Goal: Task Accomplishment & Management: Use online tool/utility

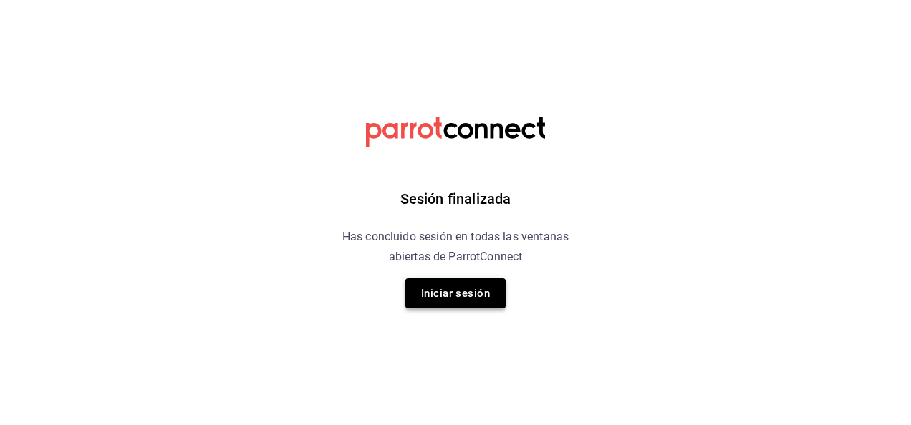
click at [474, 299] on button "Iniciar sesión" at bounding box center [455, 294] width 100 height 30
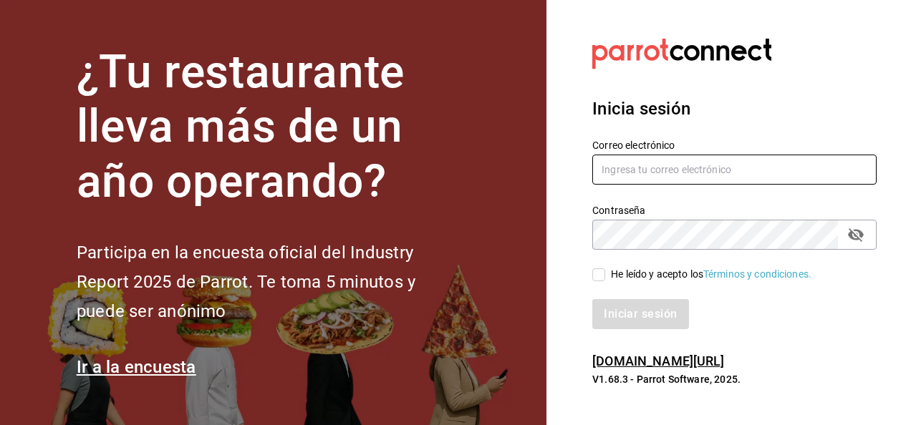
click at [697, 159] on input "text" at bounding box center [734, 170] width 284 height 30
type input "ivogerardo_hdz@hotmail.com"
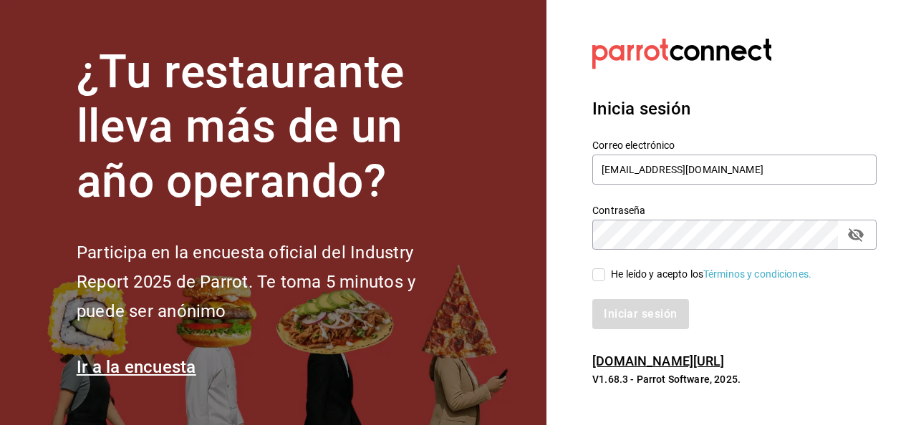
click at [597, 271] on input "He leído y acepto los Términos y condiciones." at bounding box center [598, 275] width 13 height 13
checkbox input "true"
click at [620, 307] on button "Iniciar sesión" at bounding box center [640, 314] width 97 height 30
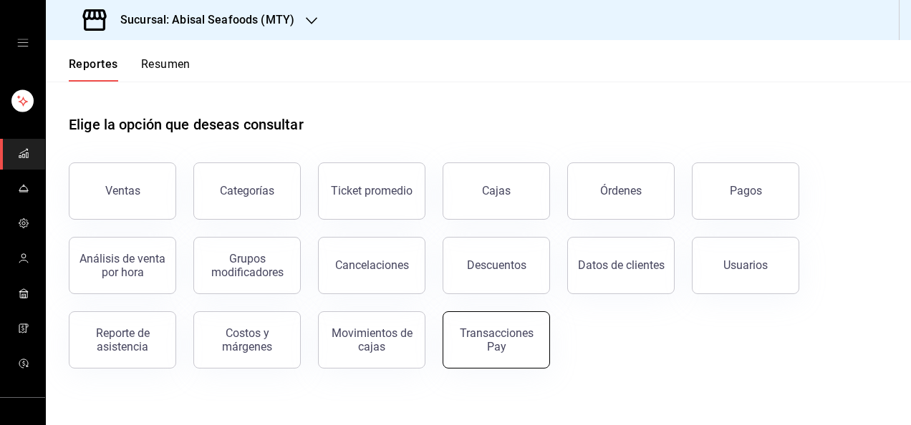
click at [513, 327] on div "Transacciones Pay" at bounding box center [496, 340] width 89 height 27
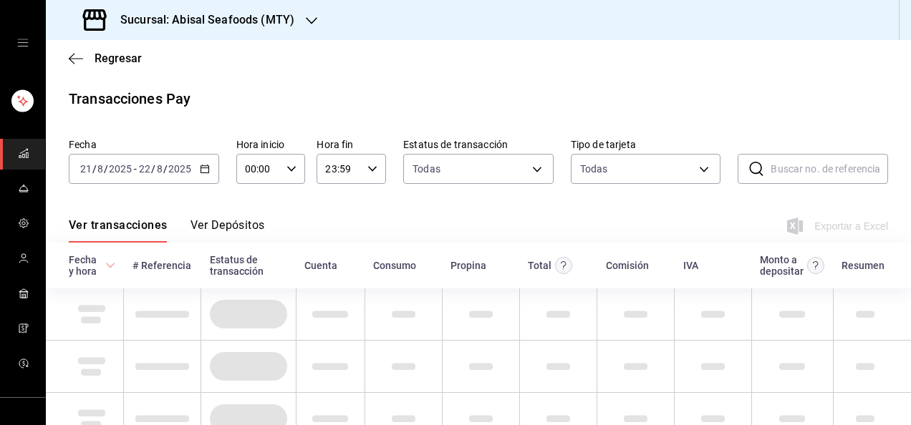
click at [201, 170] on icon "button" at bounding box center [205, 169] width 10 height 10
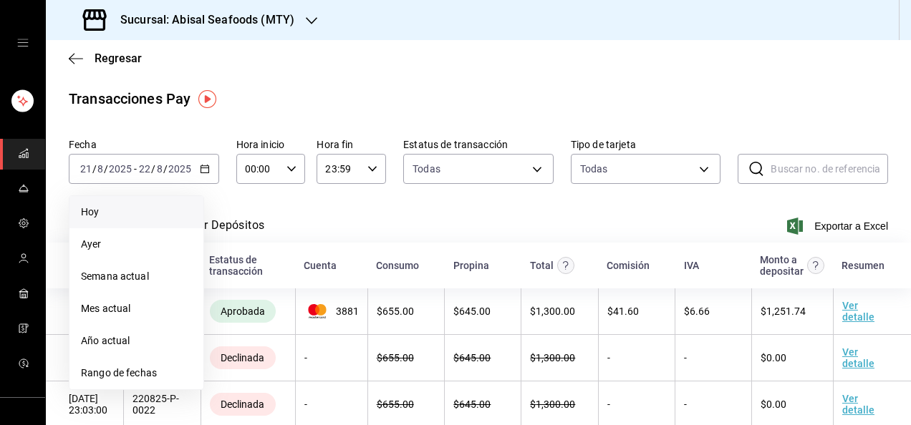
click at [177, 203] on li "Hoy" at bounding box center [136, 212] width 134 height 32
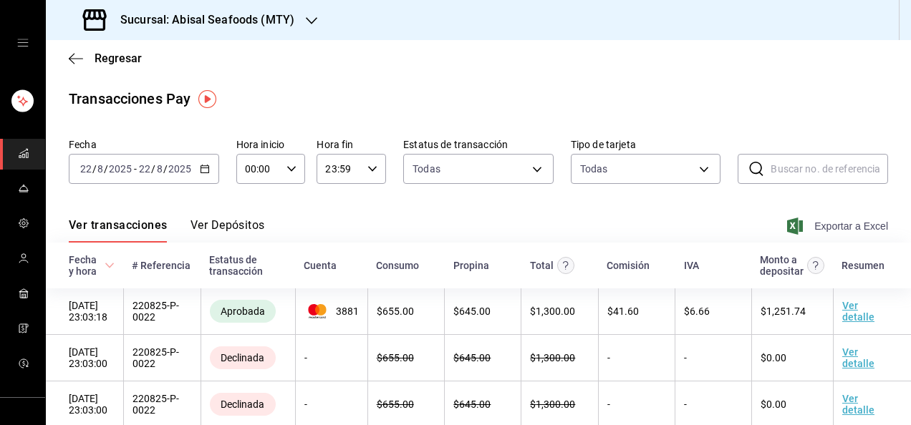
click at [851, 219] on span "Exportar a Excel" at bounding box center [839, 226] width 98 height 17
click at [847, 225] on span "Exportar a Excel" at bounding box center [839, 226] width 98 height 17
